Goal: Use online tool/utility: Utilize a website feature to perform a specific function

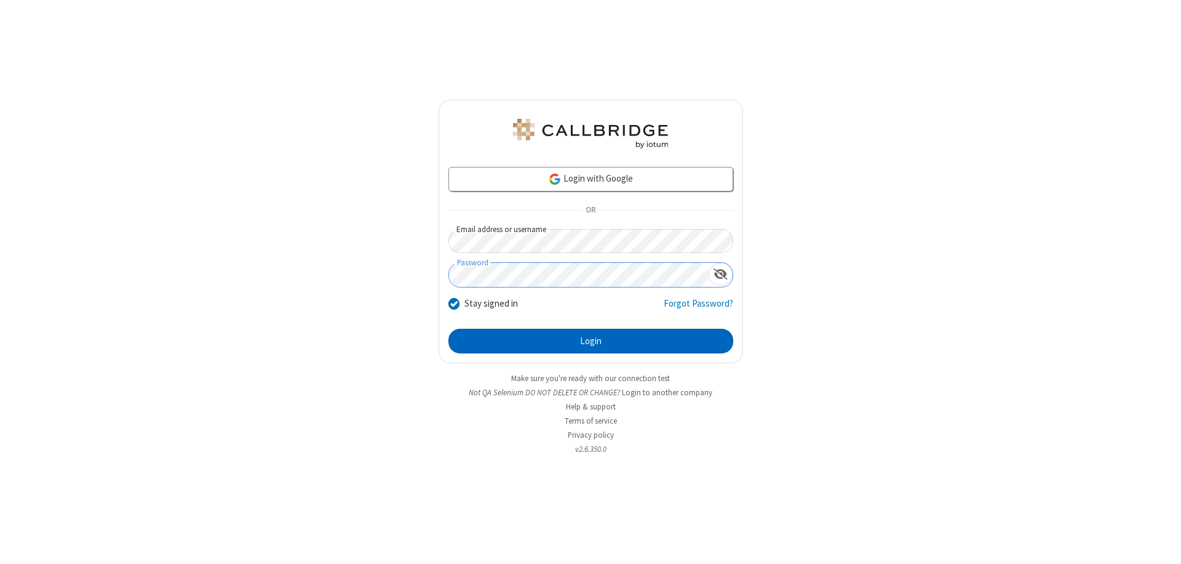
click at [591, 341] on button "Login" at bounding box center [591, 341] width 285 height 25
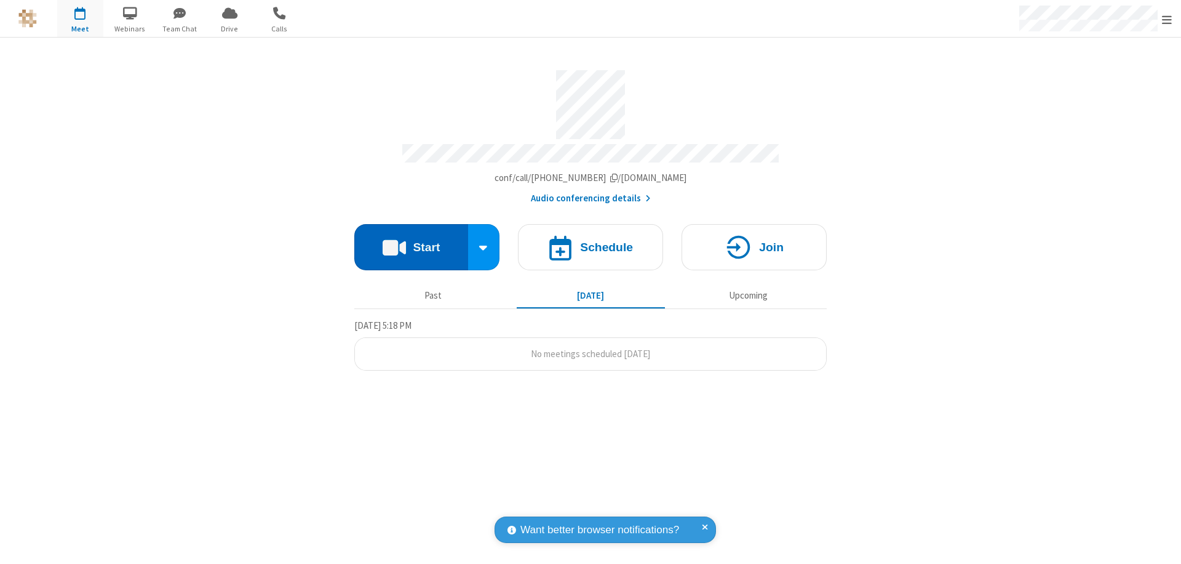
click at [411, 241] on button "Start" at bounding box center [411, 247] width 114 height 46
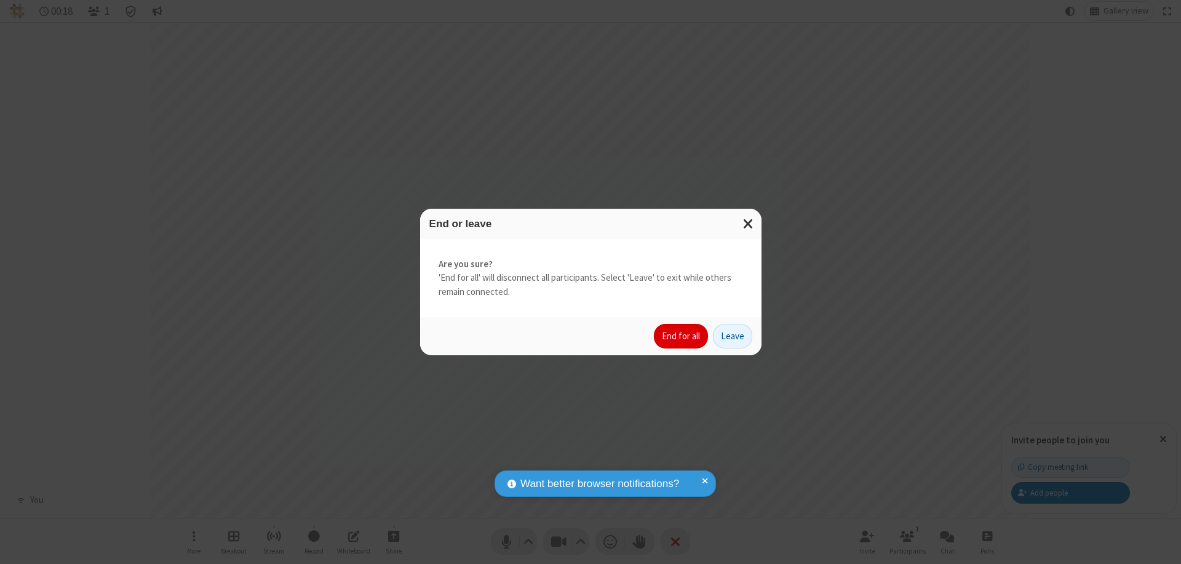
click at [682, 336] on button "End for all" at bounding box center [681, 336] width 54 height 25
